Goal: Check status: Check status

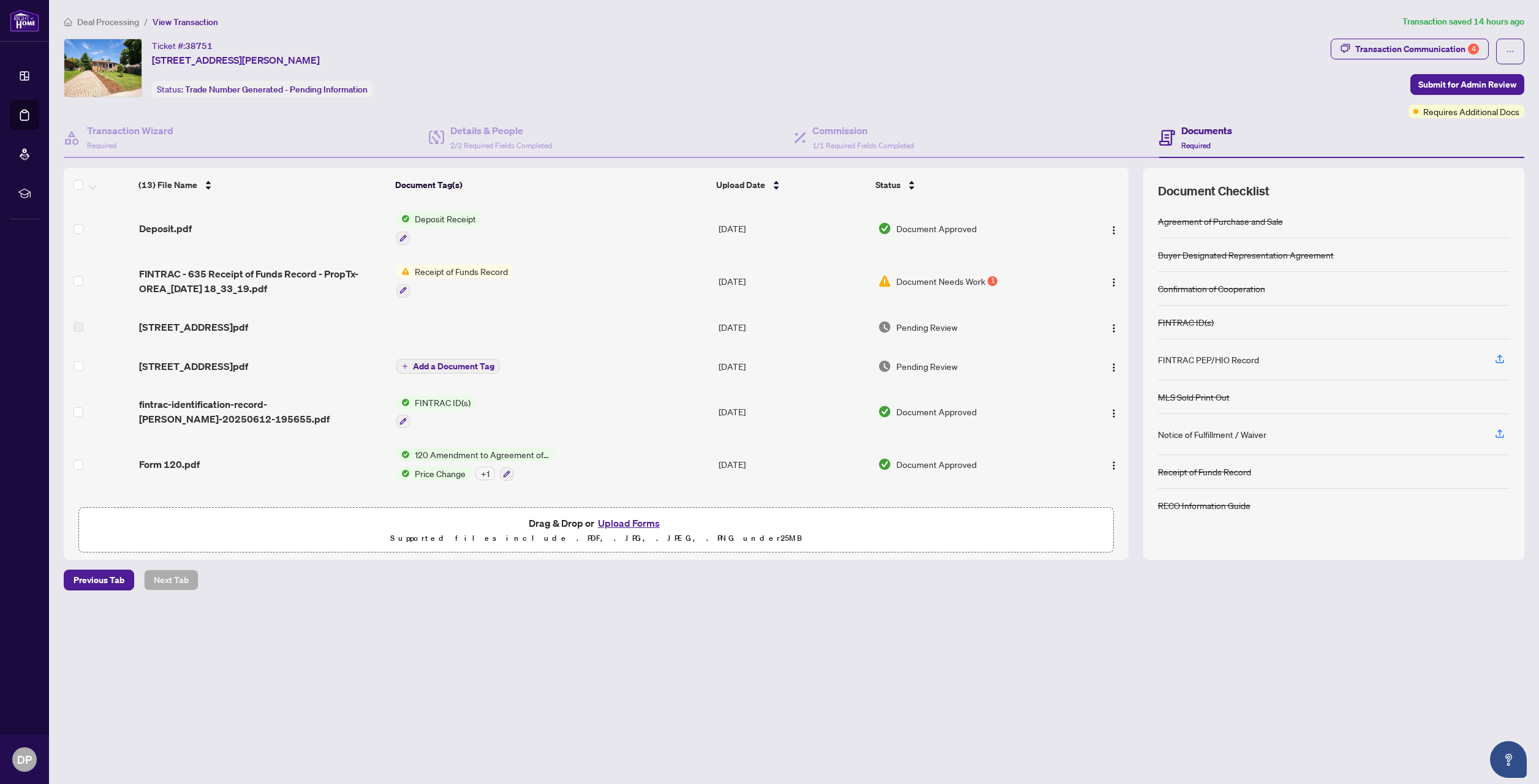
click at [965, 292] on td "Document Needs Work 1" at bounding box center [972, 281] width 199 height 52
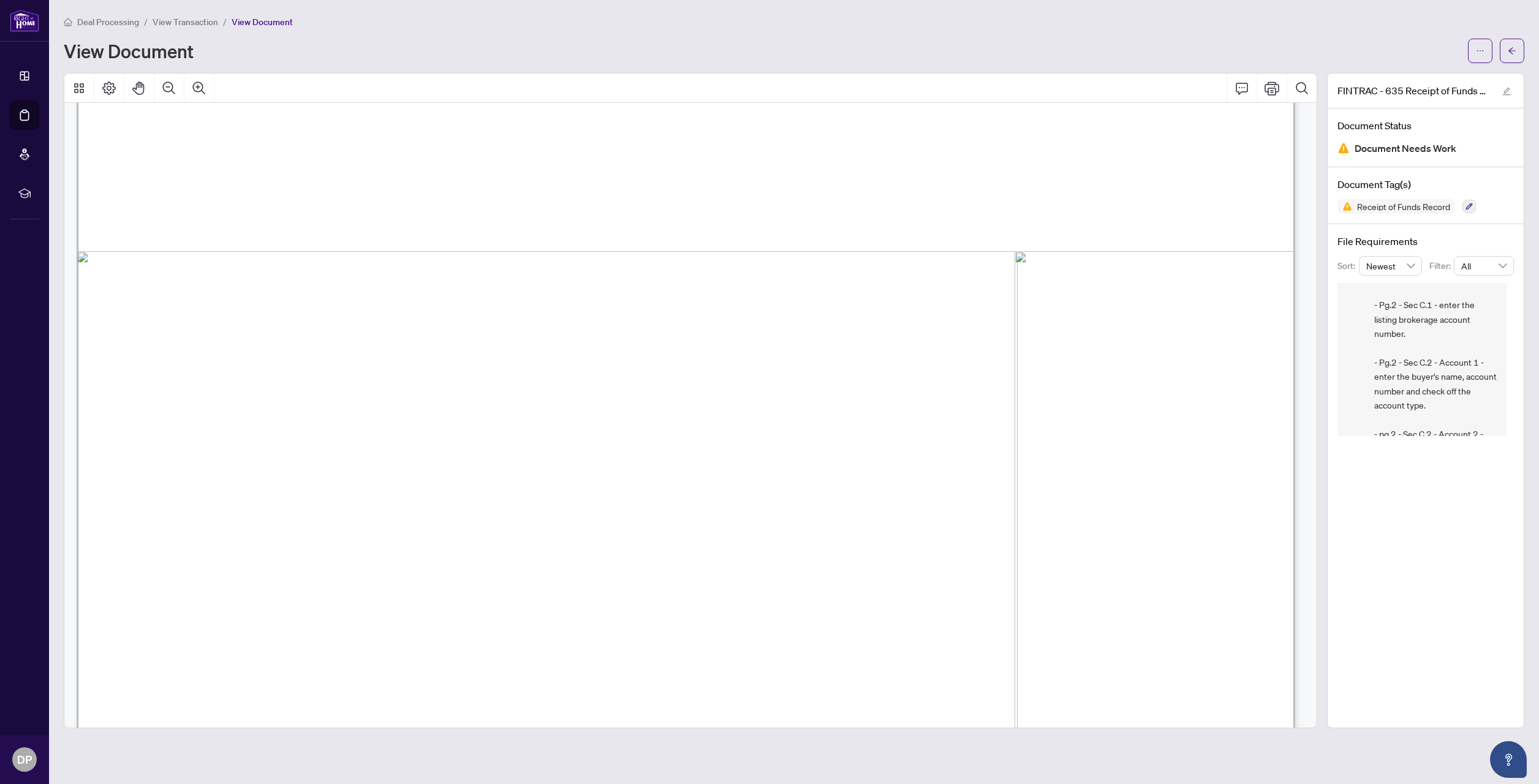
scroll to position [796, 0]
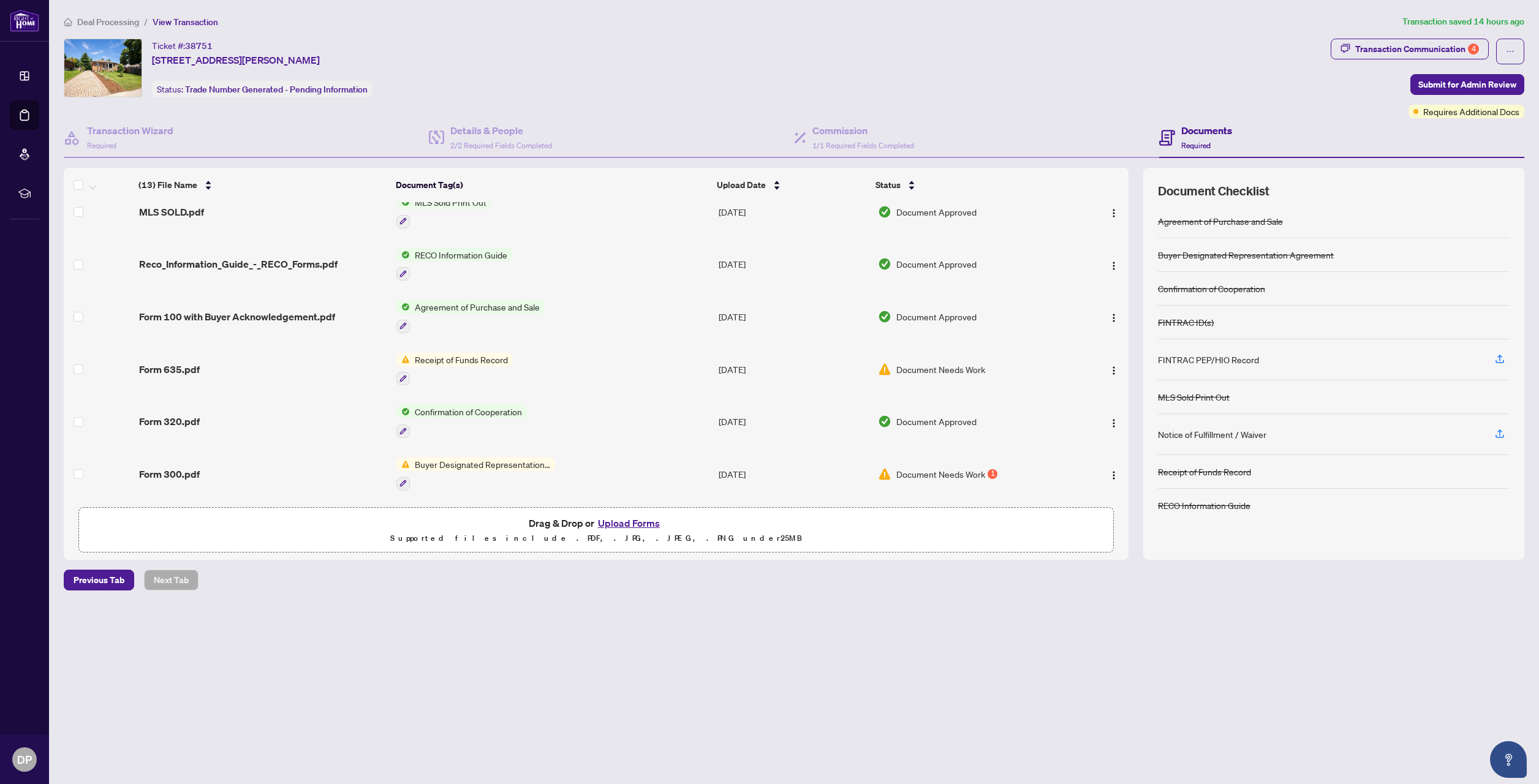
scroll to position [306, 0]
click at [924, 367] on span "Document Needs Work" at bounding box center [940, 368] width 89 height 14
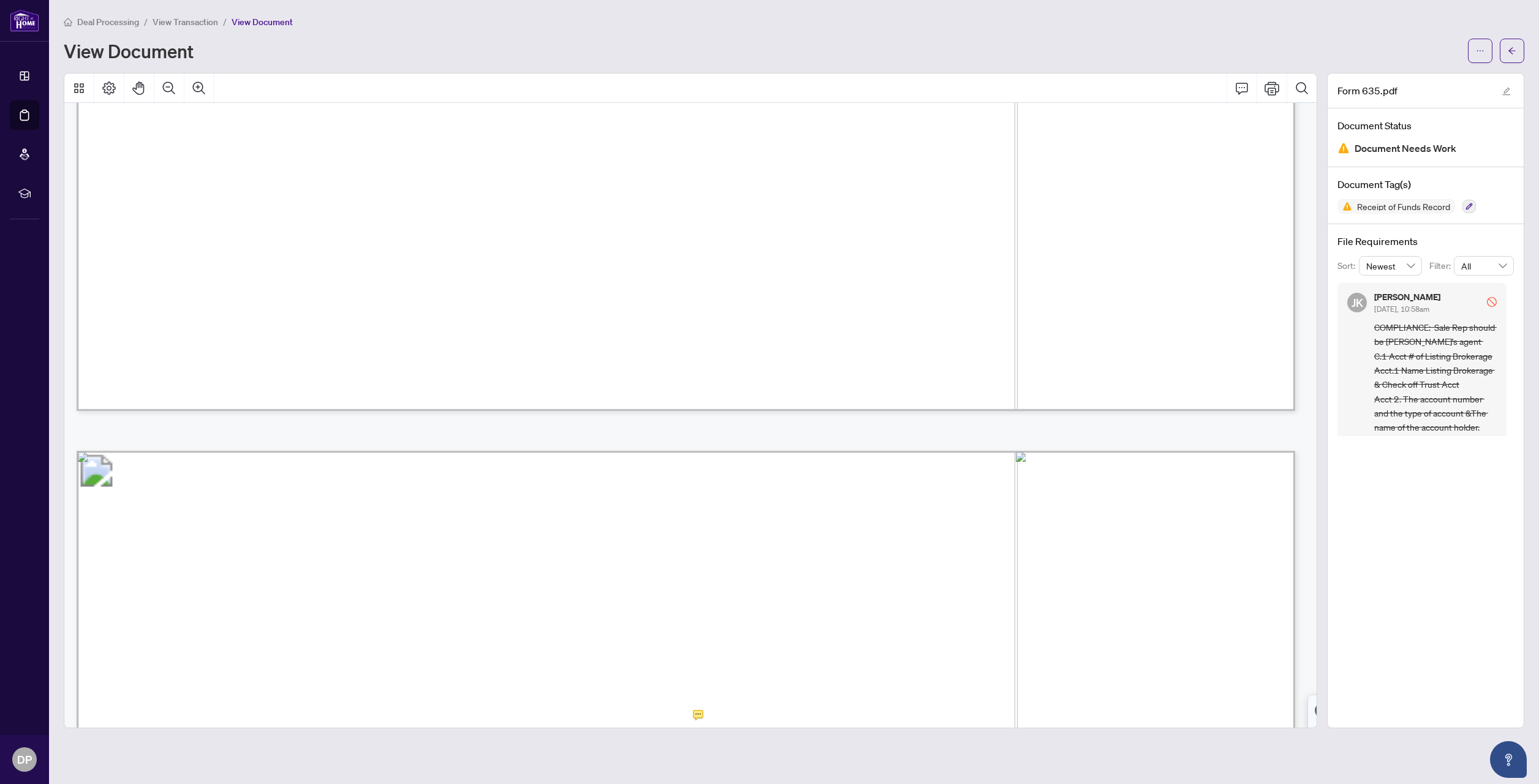
scroll to position [1103, 0]
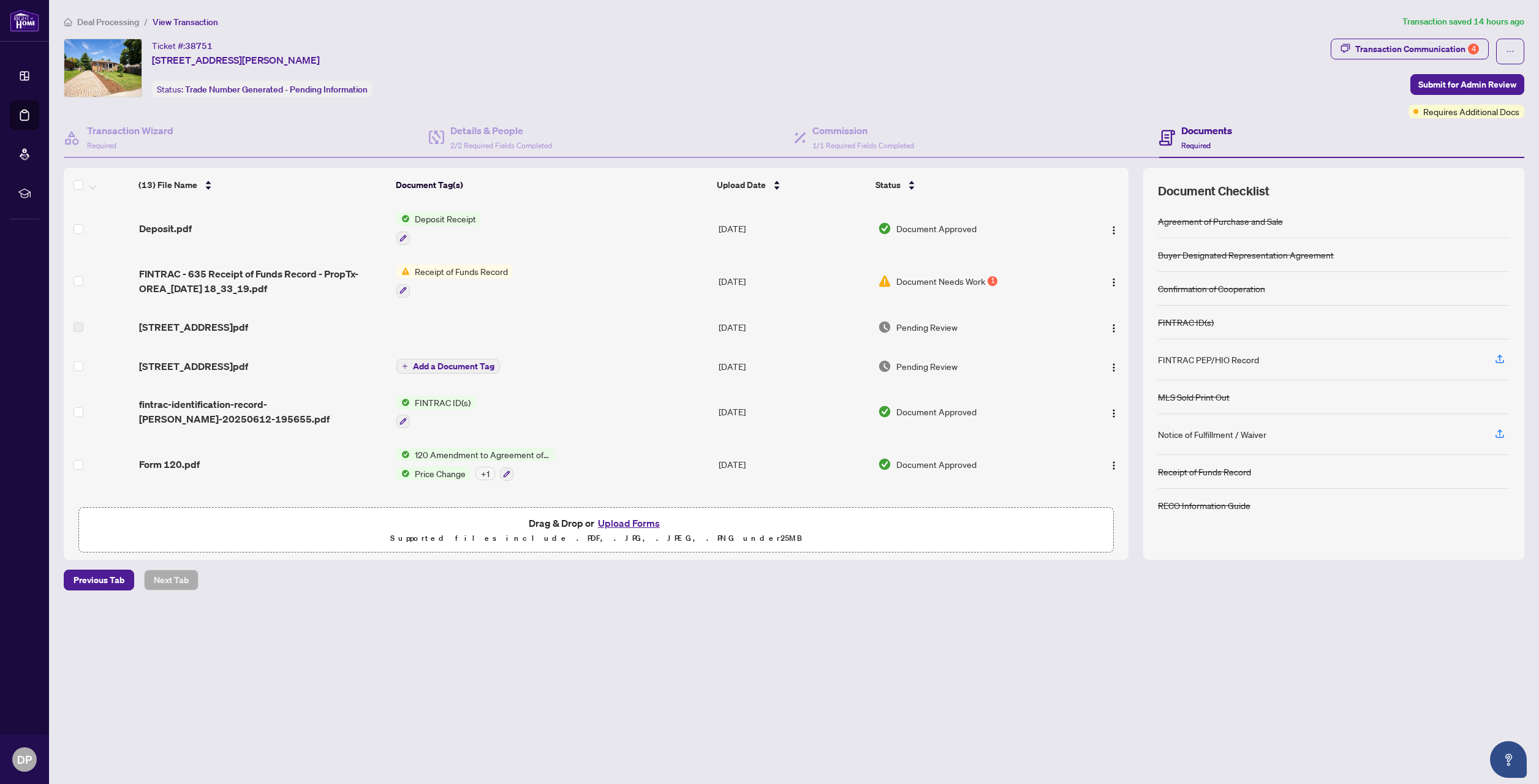
click at [951, 284] on span "Document Needs Work" at bounding box center [940, 281] width 89 height 14
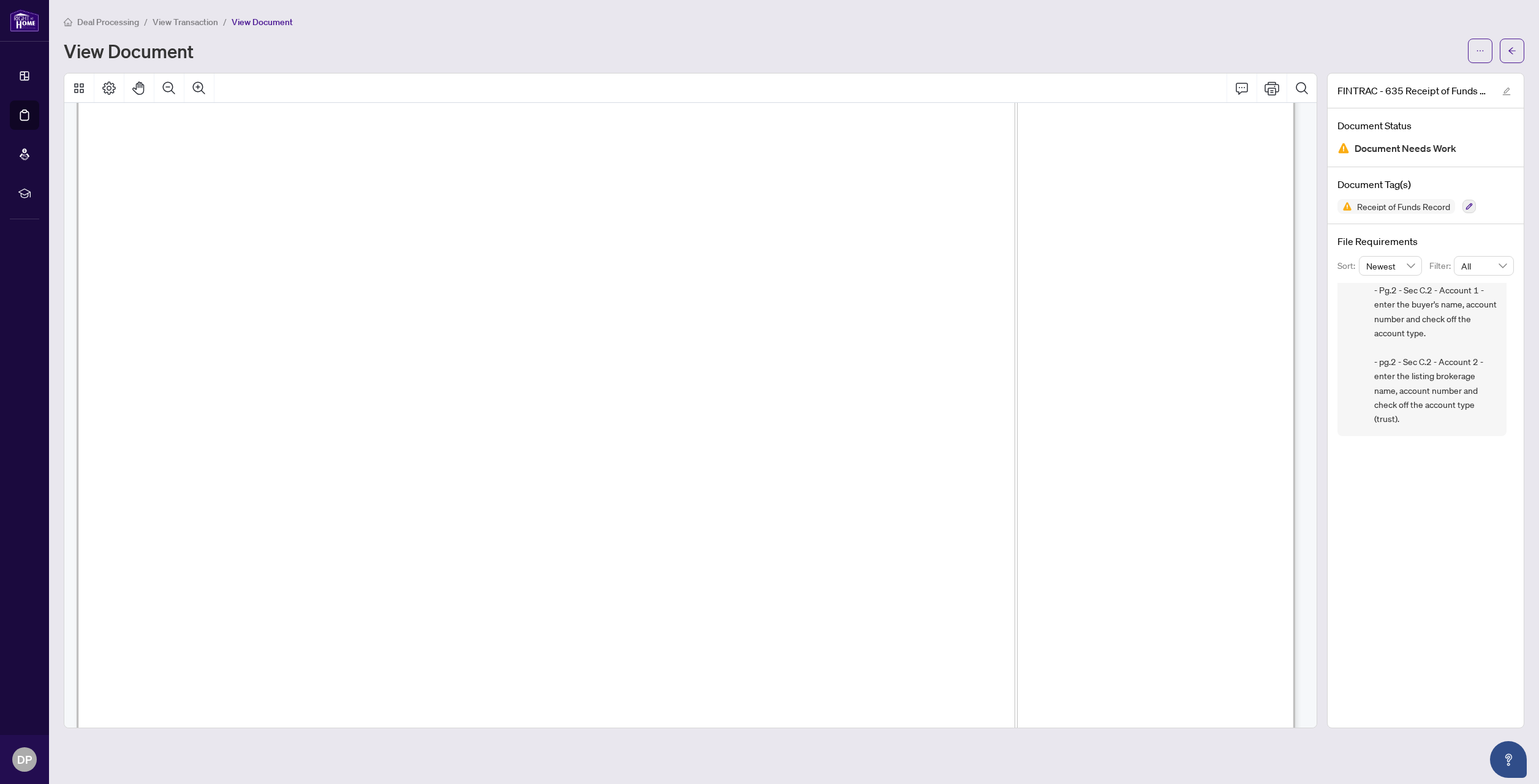
scroll to position [245, 0]
